Goal: Transaction & Acquisition: Subscribe to service/newsletter

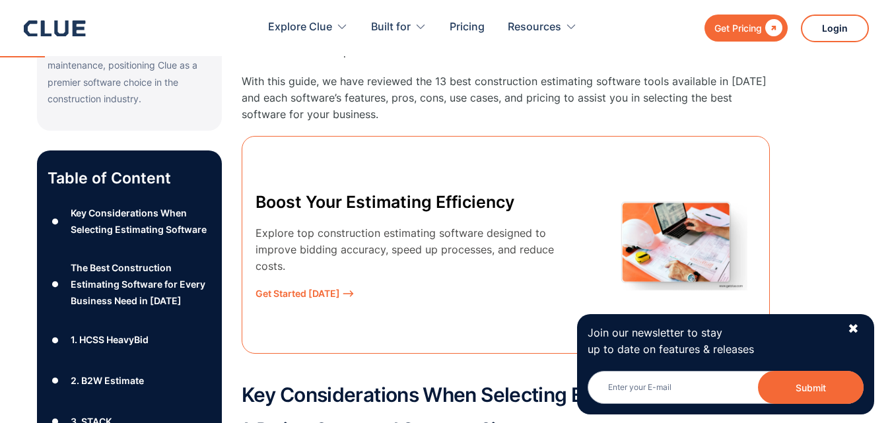
scroll to position [528, 0]
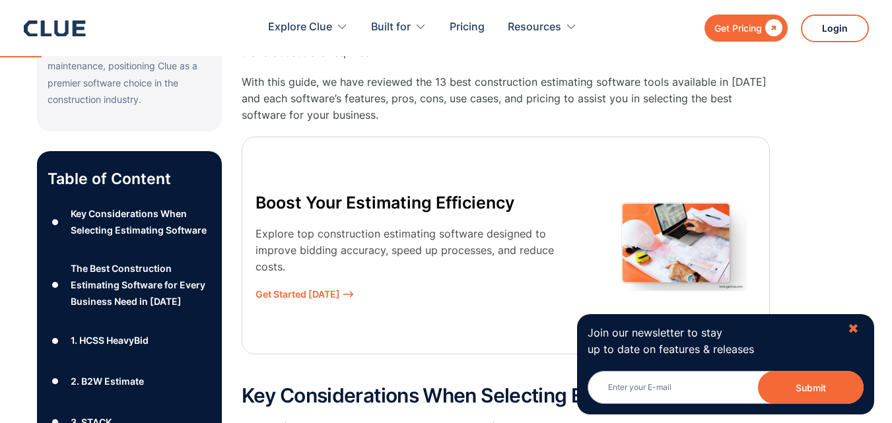
click at [853, 325] on div "✖" at bounding box center [853, 329] width 11 height 17
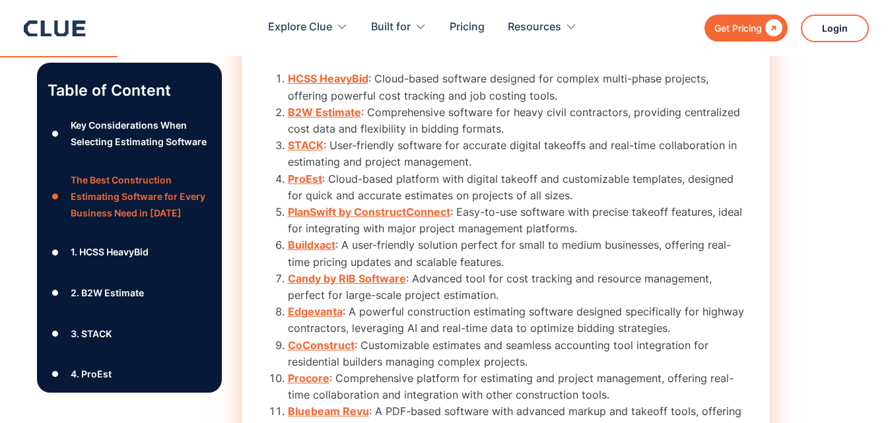
scroll to position [1585, 0]
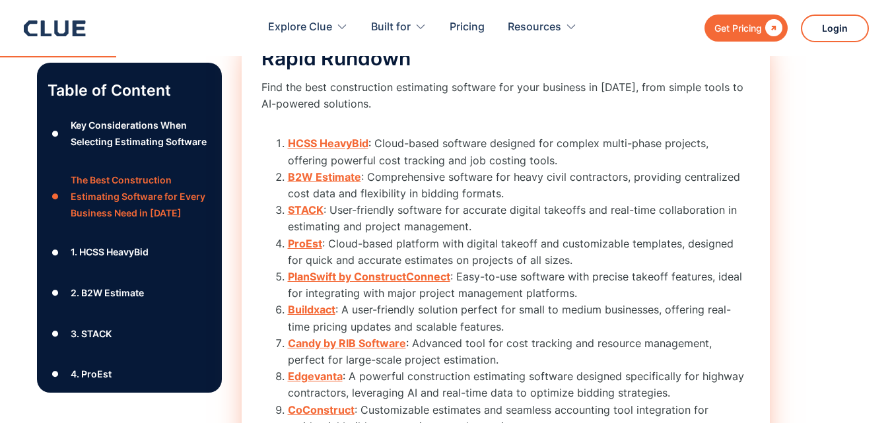
click at [323, 141] on strong "HCSS HeavyBid" at bounding box center [328, 143] width 81 height 13
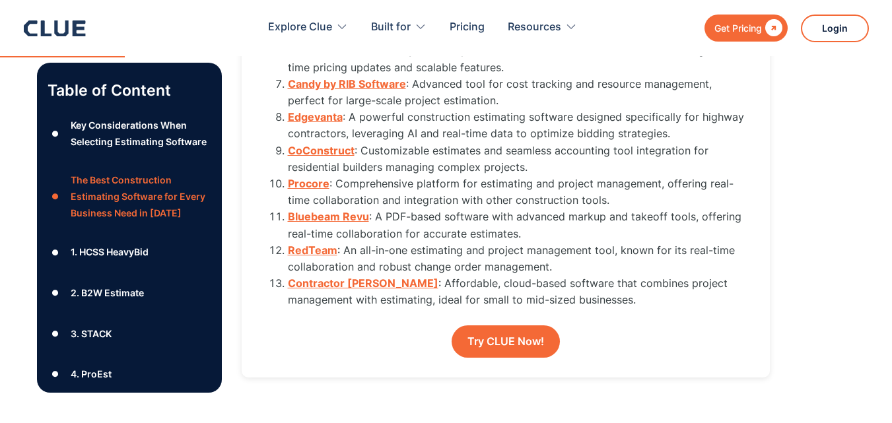
scroll to position [1824, 0]
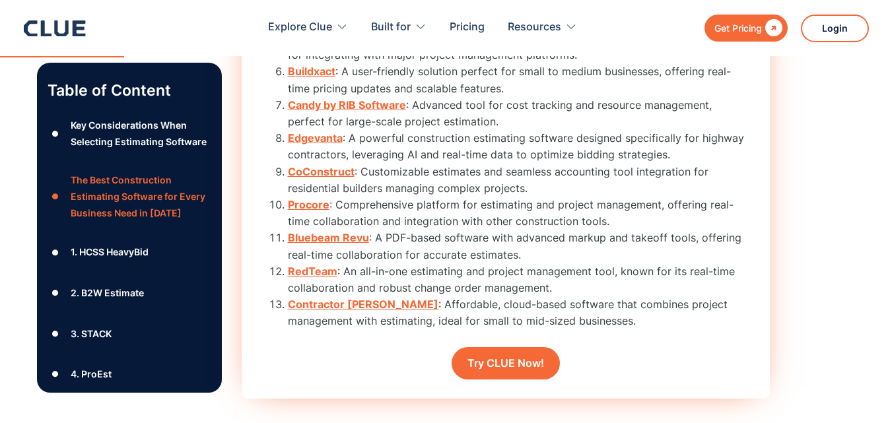
click at [511, 361] on link "Try CLUE Now!" at bounding box center [506, 363] width 108 height 32
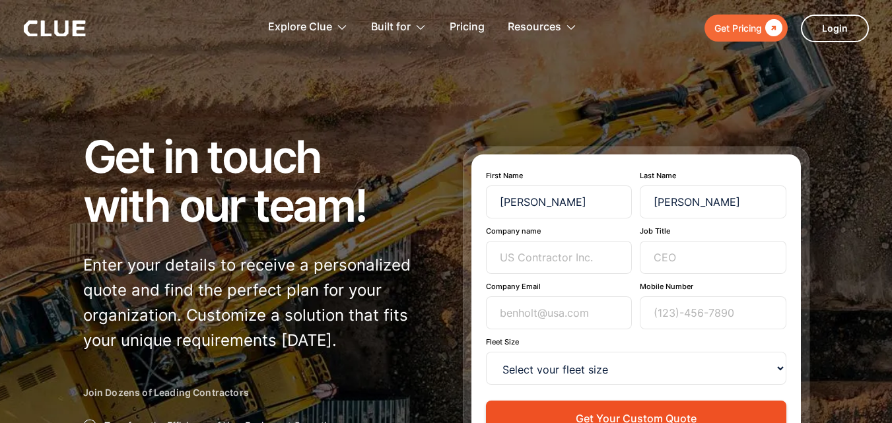
type input "[PERSON_NAME]"
click at [572, 255] on input "Company name" at bounding box center [559, 257] width 147 height 33
type input "Estimatehubs"
click at [722, 258] on input "Job Title" at bounding box center [713, 257] width 147 height 33
type input "Estimation"
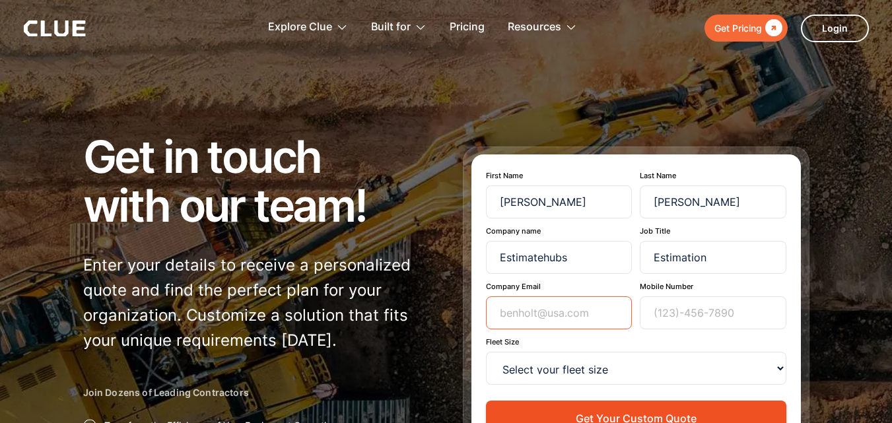
click at [527, 319] on input "Company Email" at bounding box center [559, 313] width 147 height 33
type input "[PERSON_NAME][EMAIL_ADDRESS][DOMAIN_NAME]"
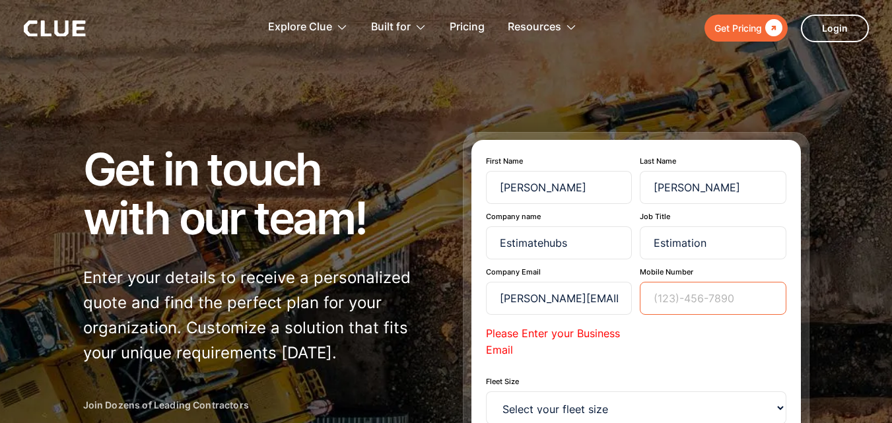
click at [670, 295] on input "Mobile Number" at bounding box center [713, 298] width 147 height 33
click at [604, 296] on input "[PERSON_NAME][EMAIL_ADDRESS][DOMAIN_NAME]" at bounding box center [559, 298] width 147 height 33
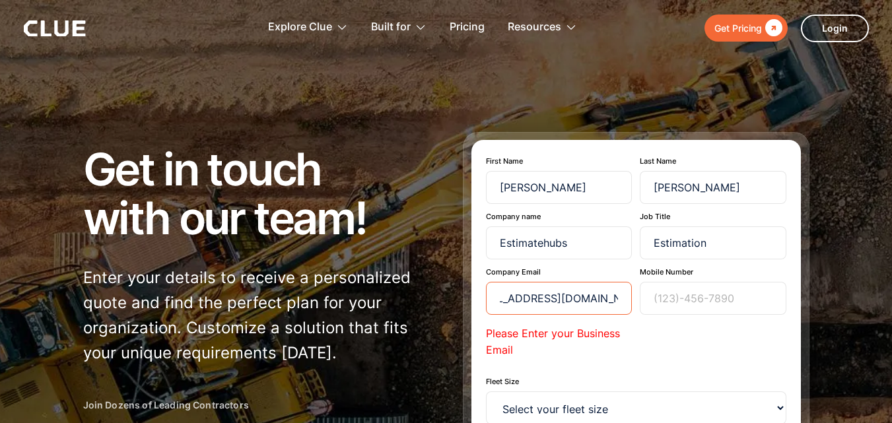
scroll to position [0, 42]
click at [591, 297] on input "[EMAIL_ADDRESS][DOMAIN_NAME]" at bounding box center [559, 298] width 147 height 33
click at [593, 297] on input "[EMAIL_ADDRESS][DOMAIN_NAME]" at bounding box center [559, 298] width 147 height 33
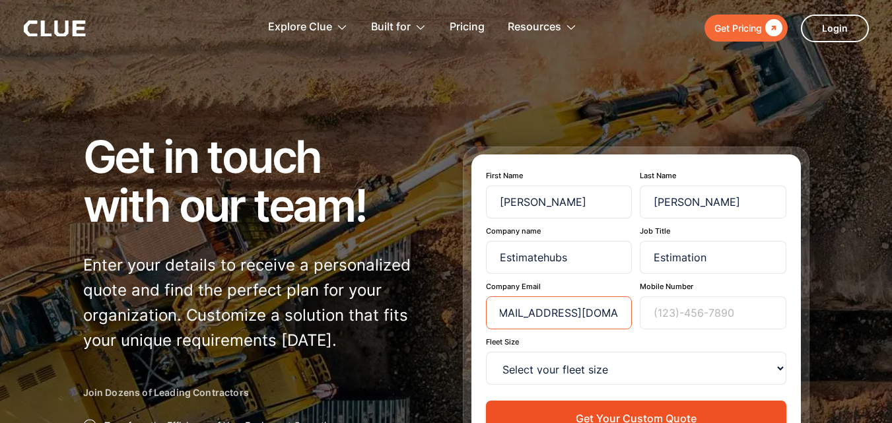
scroll to position [0, 14]
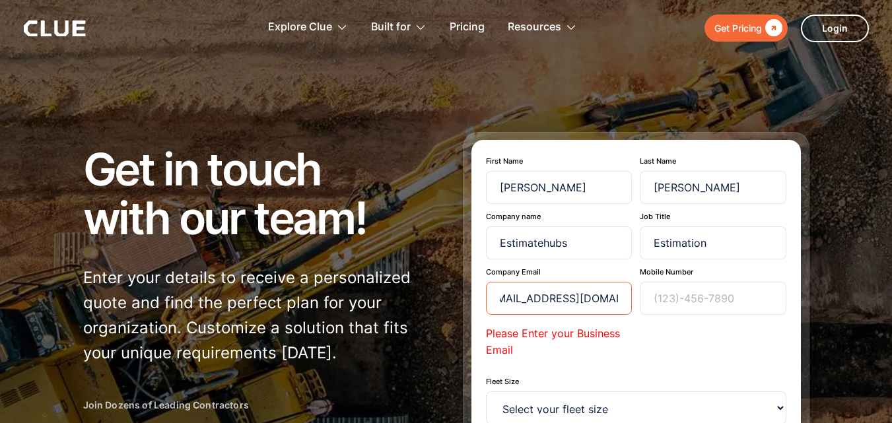
click at [506, 297] on input "[EMAIL_ADDRESS][DOMAIN_NAME]" at bounding box center [559, 298] width 147 height 33
type input "[EMAIL_ADDRESS][DOMAIN_NAME]"
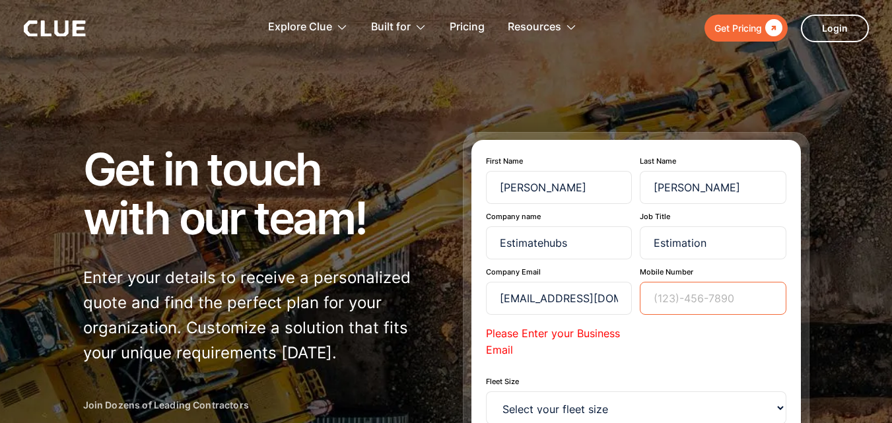
click at [699, 301] on input "Mobile Number" at bounding box center [713, 298] width 147 height 33
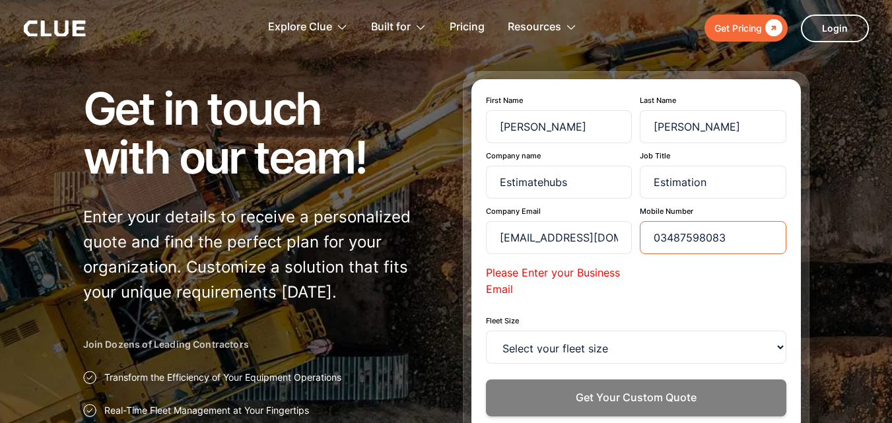
scroll to position [132, 0]
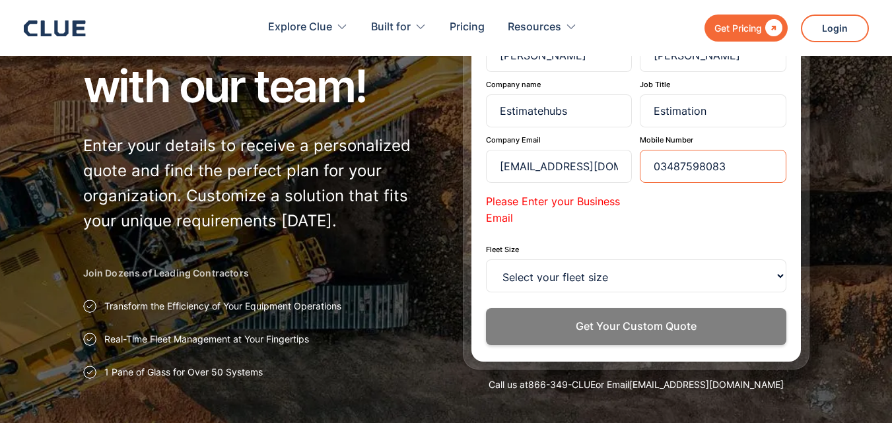
type input "03487598083"
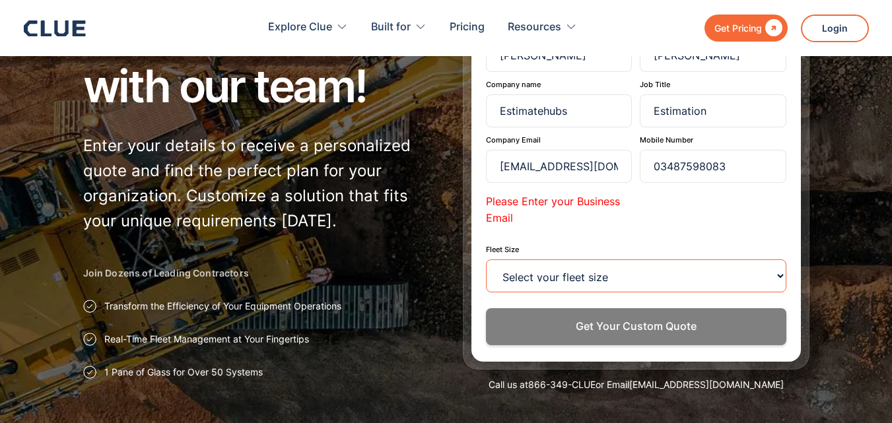
click at [548, 279] on select "Select your fleet size <15 15-99 100-499 500-999 >1000" at bounding box center [636, 276] width 301 height 33
select select "100-499"
click at [486, 260] on select "Select your fleet size <15 15-99 100-499 500-999 >1000" at bounding box center [636, 276] width 301 height 33
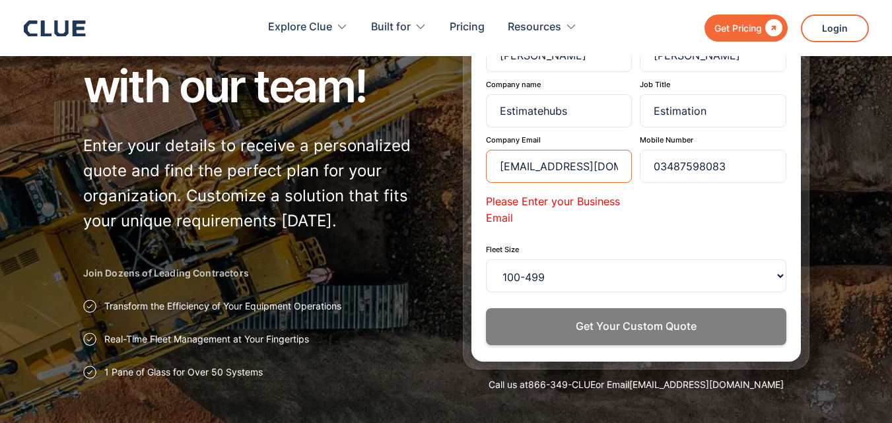
click at [577, 170] on input "[EMAIL_ADDRESS][DOMAIN_NAME]" at bounding box center [559, 166] width 147 height 33
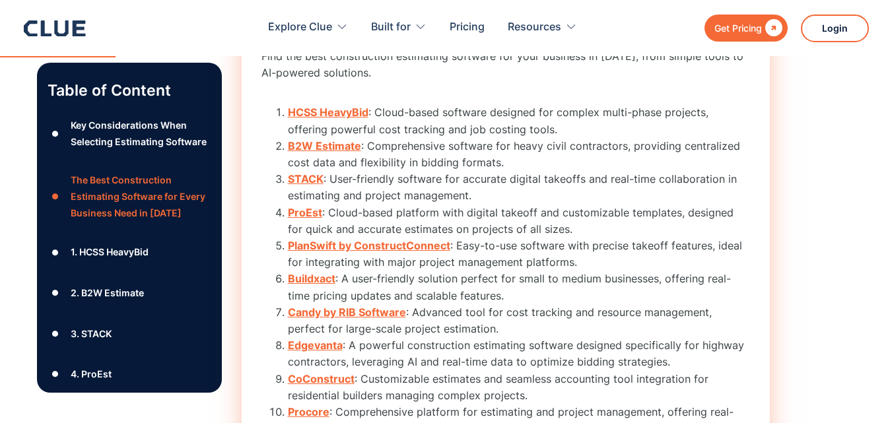
scroll to position [1531, 0]
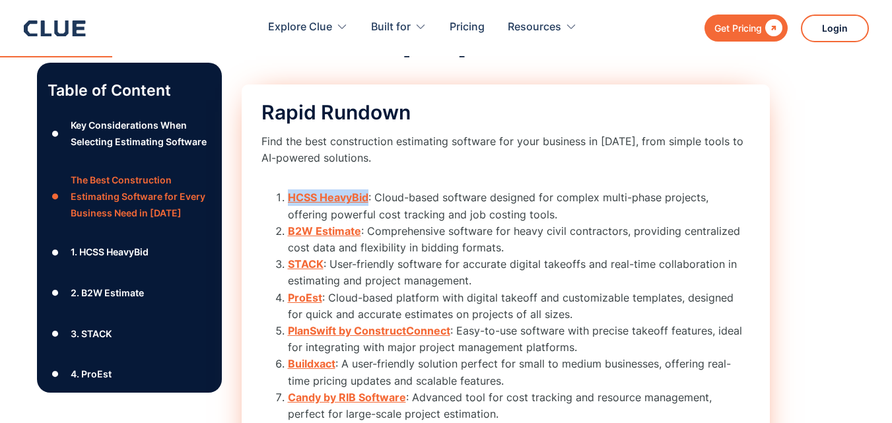
copy strong "HCSS HeavyBid"
drag, startPoint x: 370, startPoint y: 201, endPoint x: 297, endPoint y: 187, distance: 74.0
click at [289, 198] on li "HCSS HeavyBid : Cloud-based software designed for complex multi-phase projects,…" at bounding box center [519, 206] width 462 height 33
